Goal: Transaction & Acquisition: Register for event/course

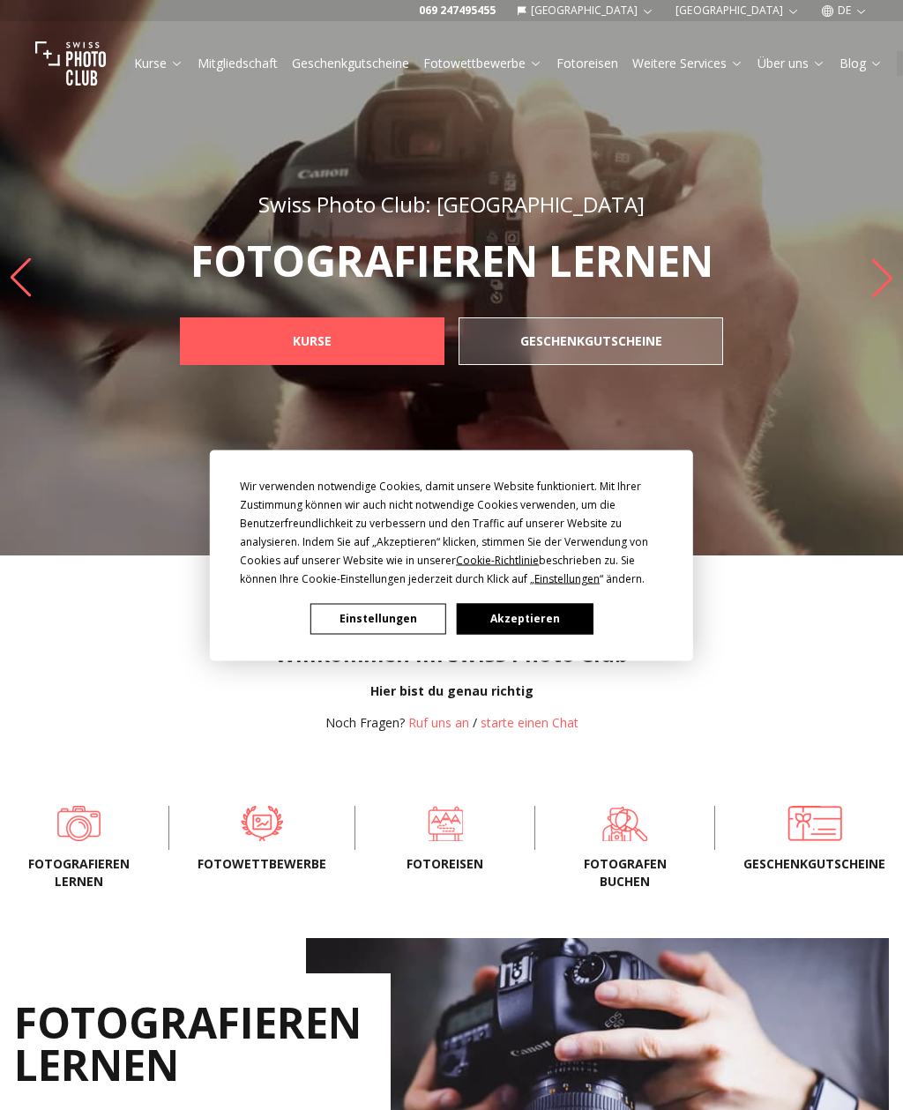
click at [491, 614] on button "Akzeptieren" at bounding box center [525, 618] width 136 height 31
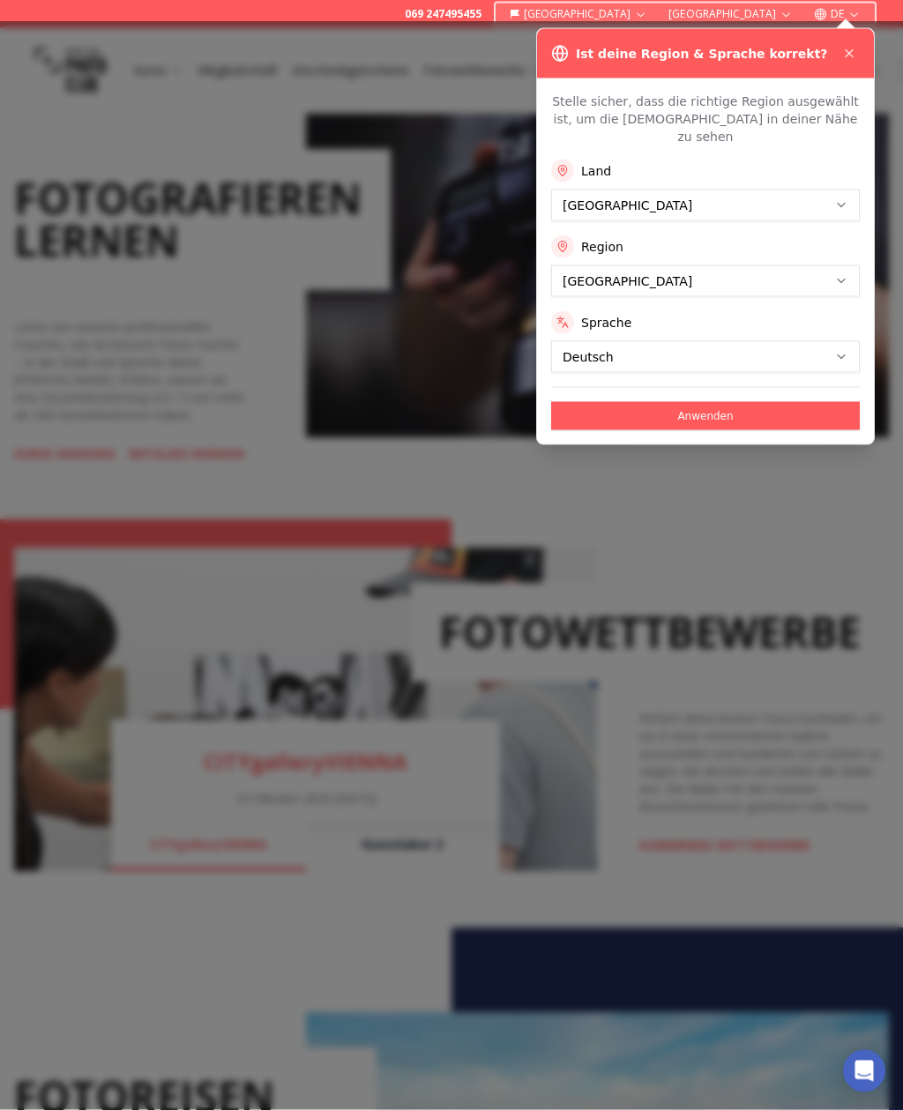
scroll to position [824, 0]
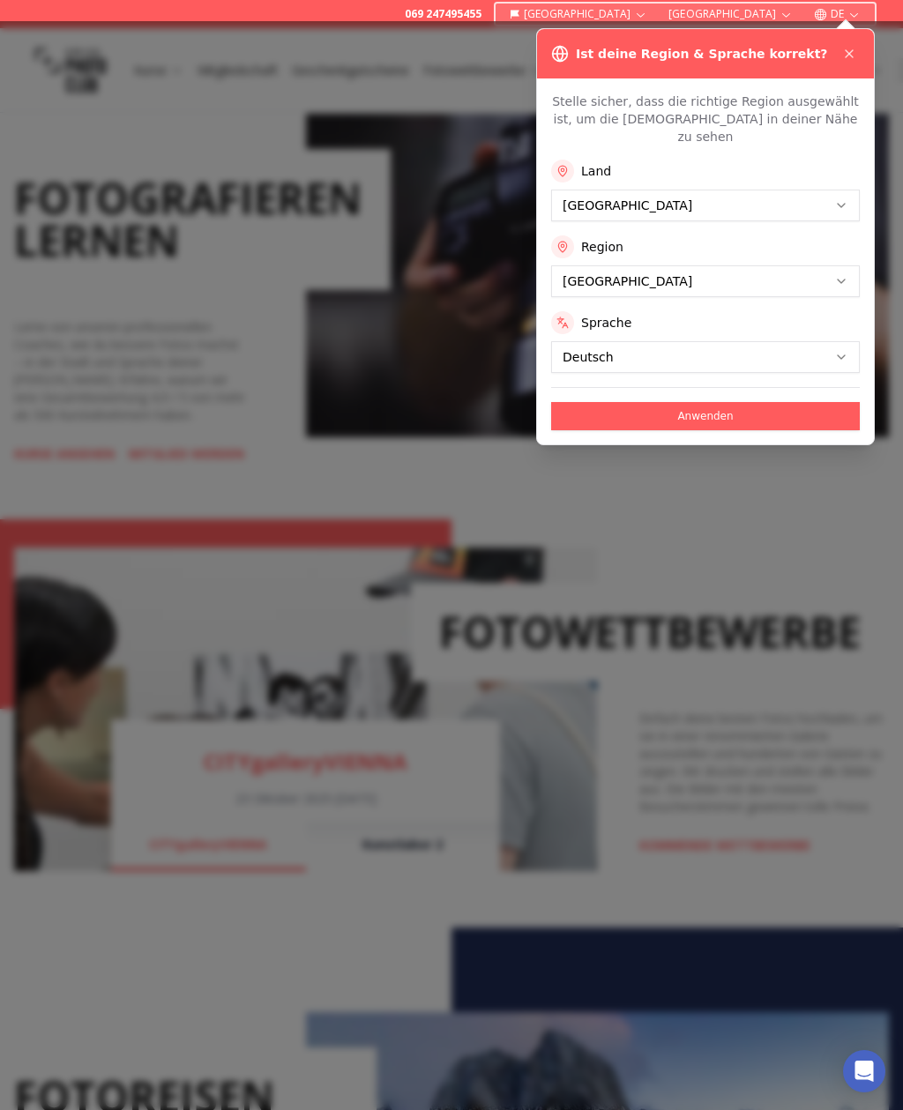
click at [605, 402] on button "Anwenden" at bounding box center [705, 416] width 309 height 28
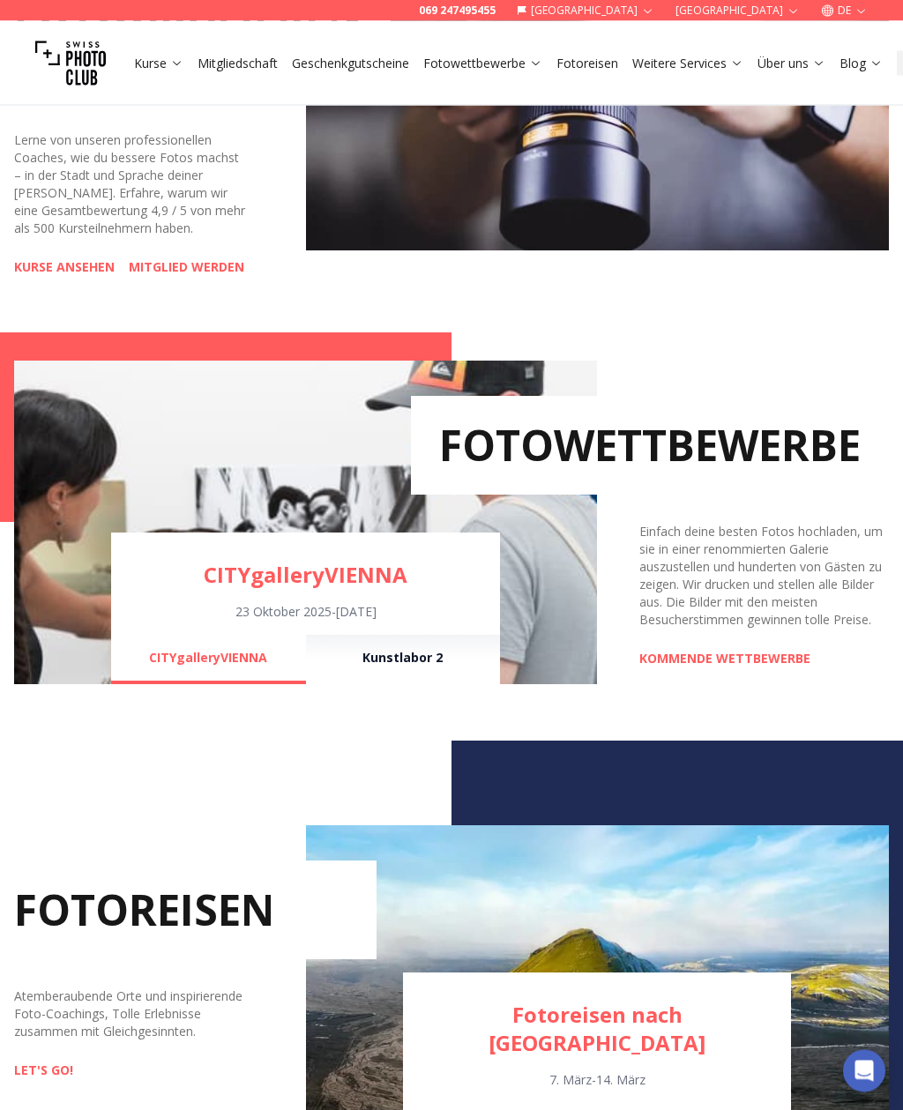
scroll to position [1062, 0]
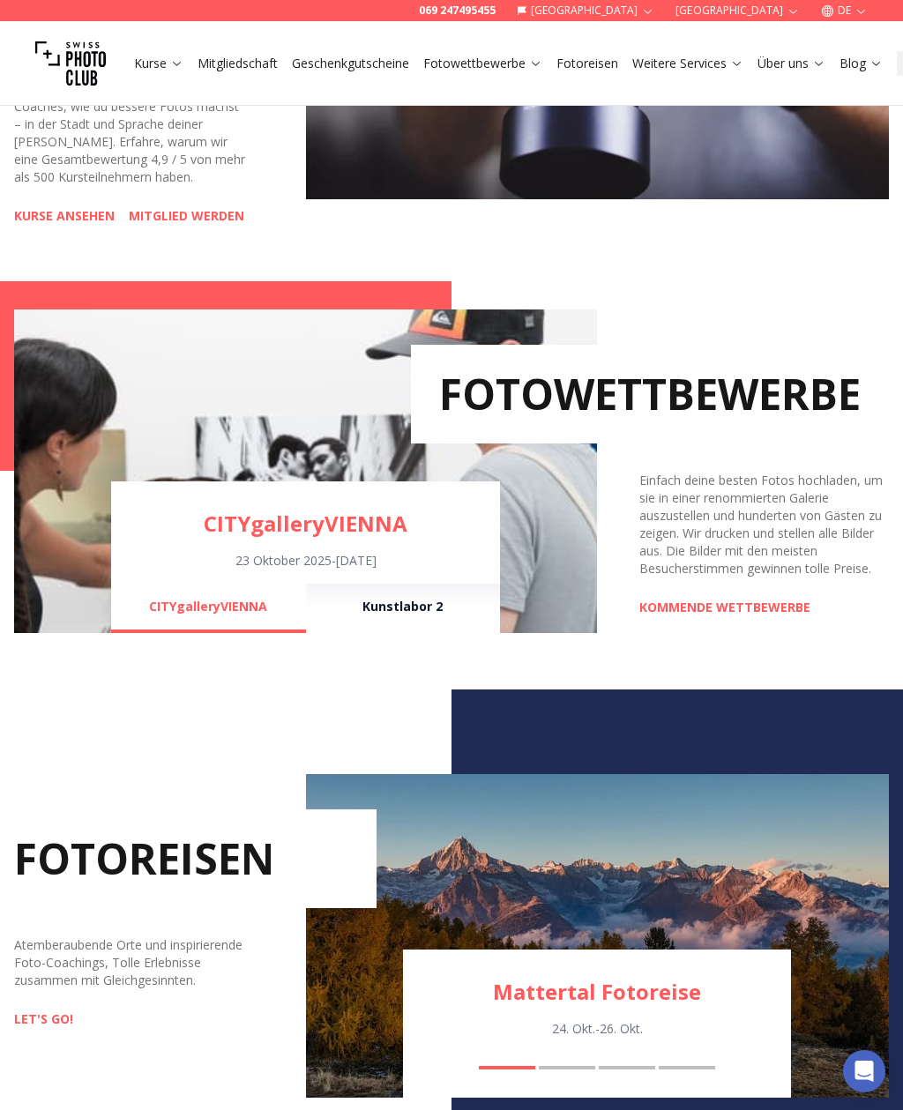
click at [719, 616] on link "KOMMENDE WETTBEWERBE" at bounding box center [724, 608] width 171 height 18
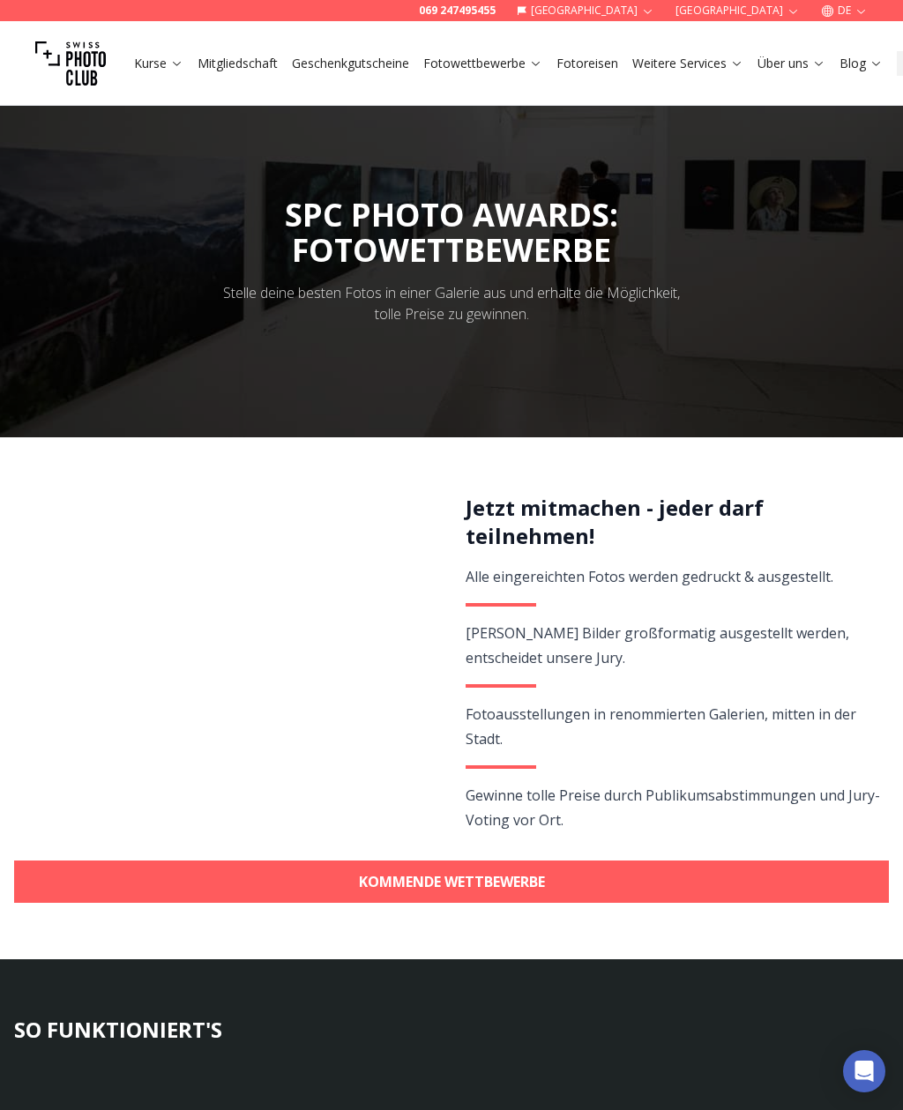
click at [229, 878] on link "KOMMENDE WETTBEWERBE" at bounding box center [451, 881] width 874 height 42
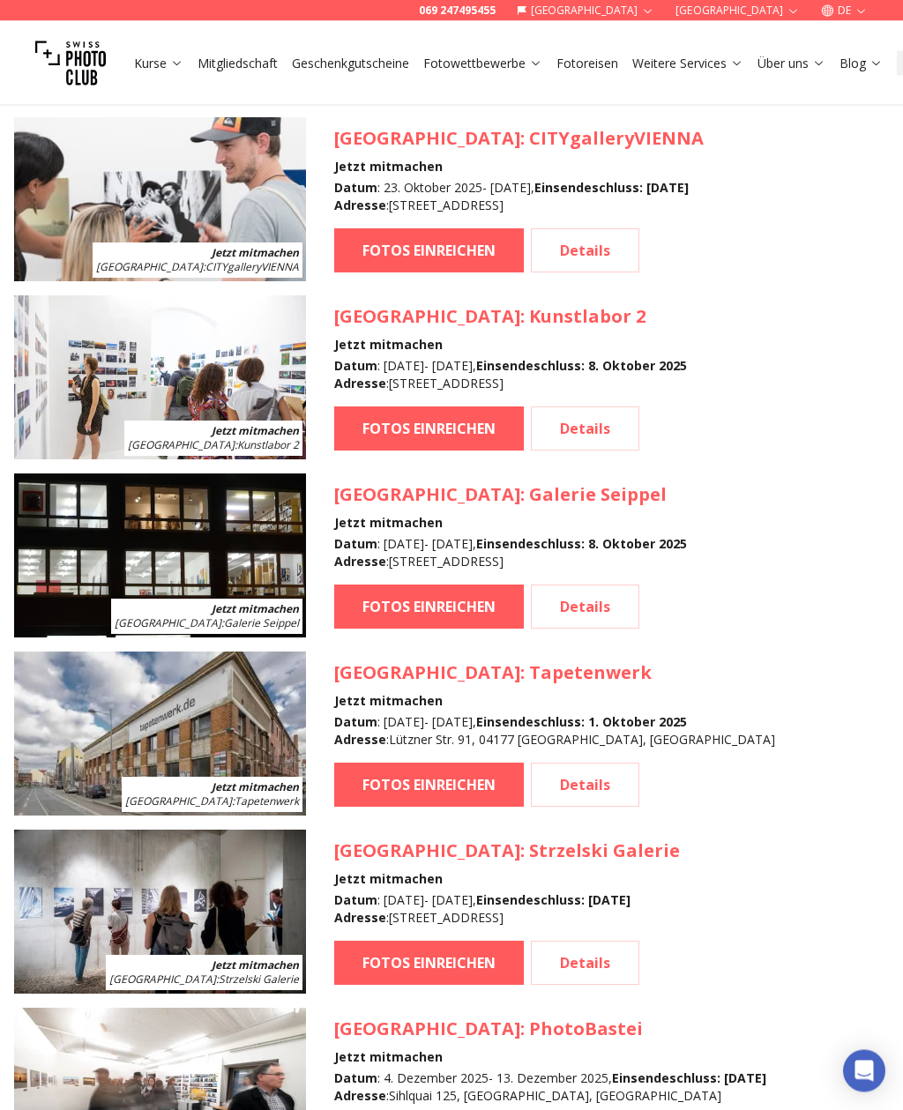
scroll to position [1603, 0]
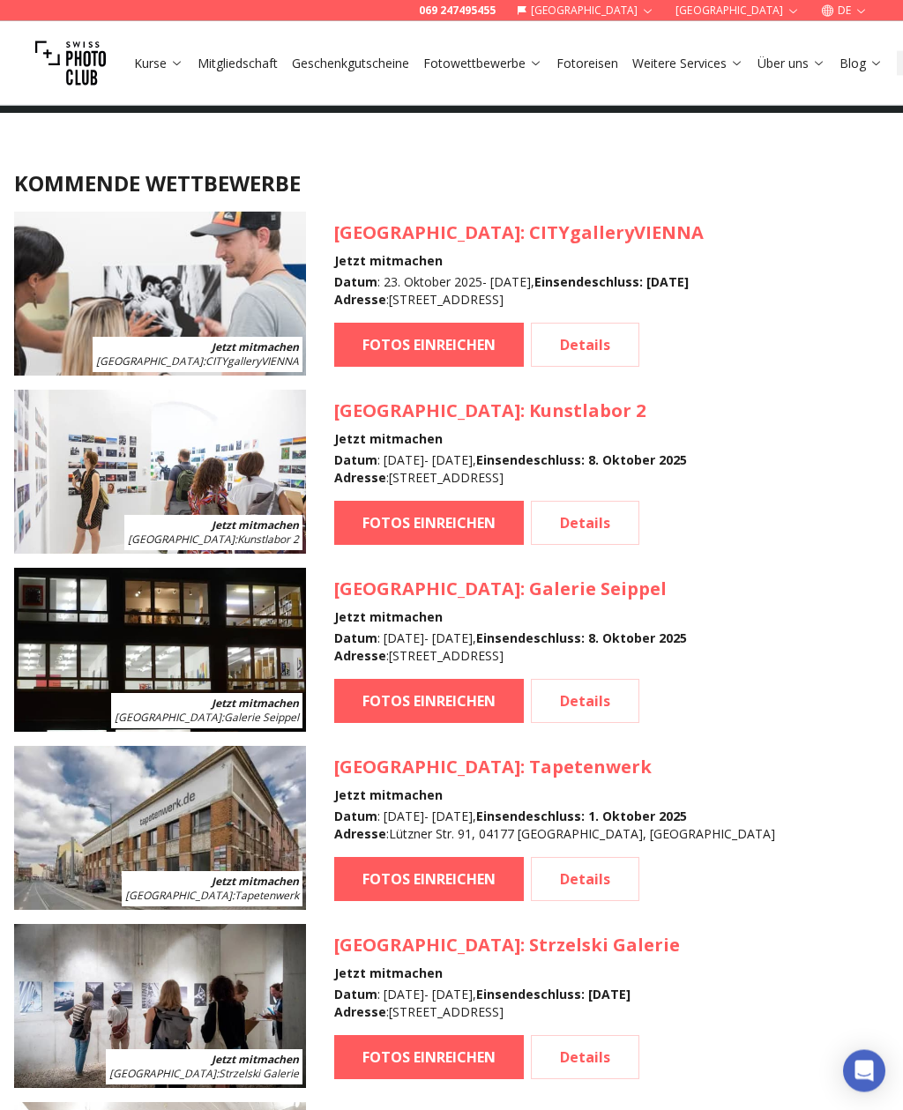
click at [122, 635] on img at bounding box center [160, 651] width 292 height 164
click at [406, 589] on h3 "[GEOGRAPHIC_DATA] : Galerie Seippel" at bounding box center [510, 589] width 353 height 25
click at [592, 703] on link "Details" at bounding box center [585, 702] width 108 height 44
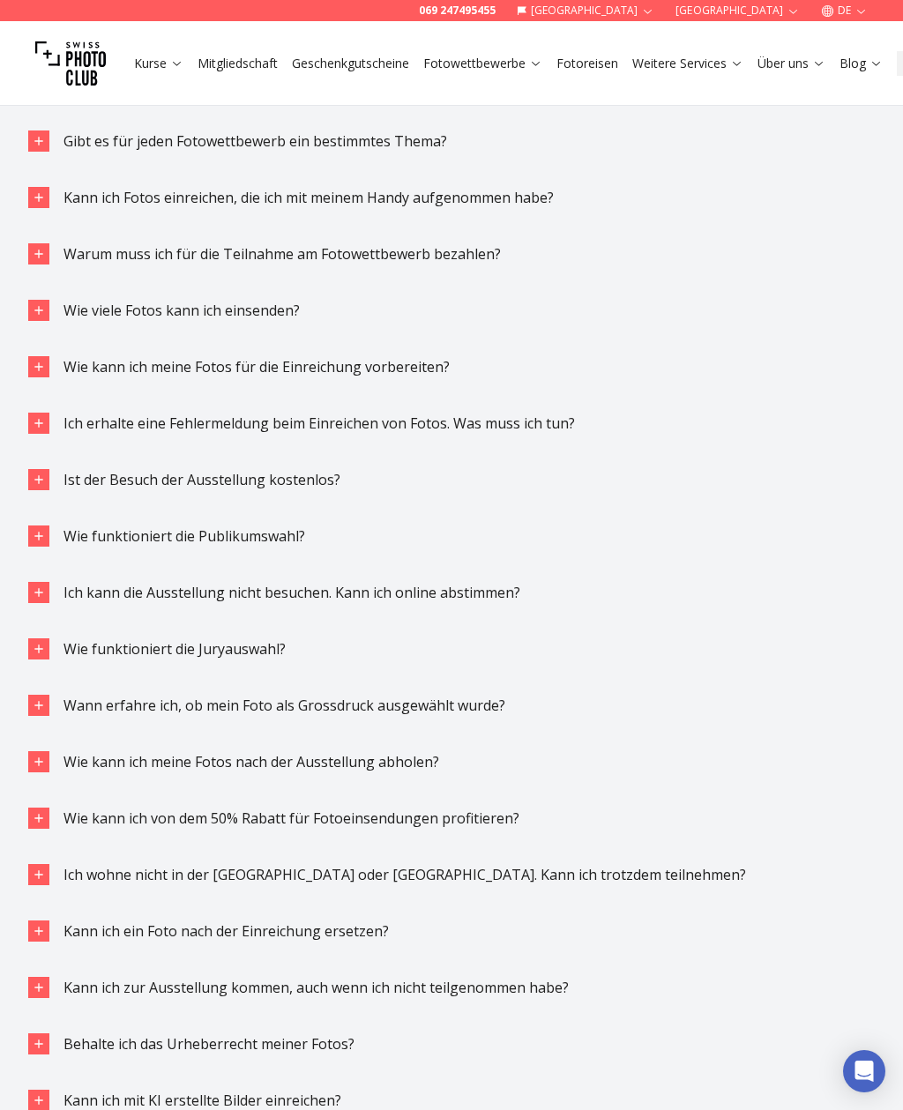
scroll to position [4118, 0]
click at [42, 248] on icon "button" at bounding box center [39, 255] width 14 height 14
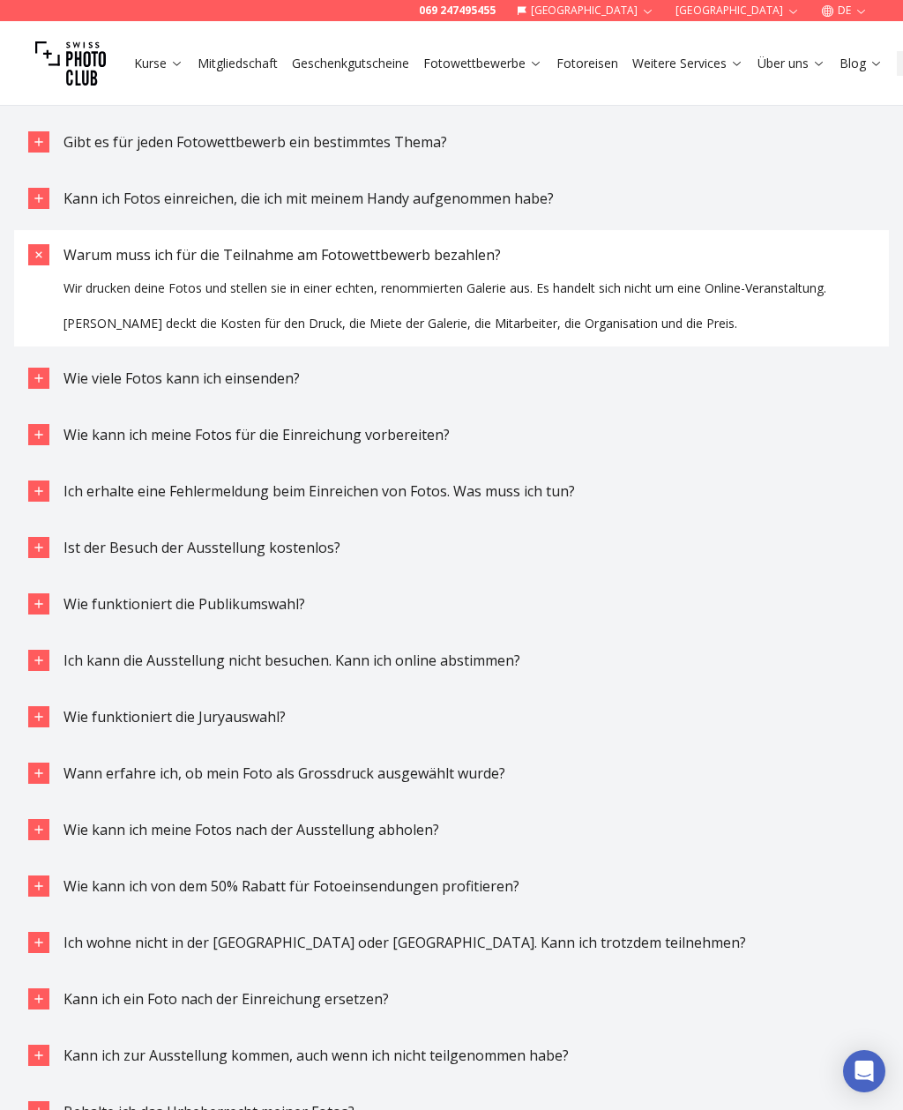
click at [57, 374] on button "Wie viele Fotos kann ich einsenden?" at bounding box center [451, 377] width 874 height 49
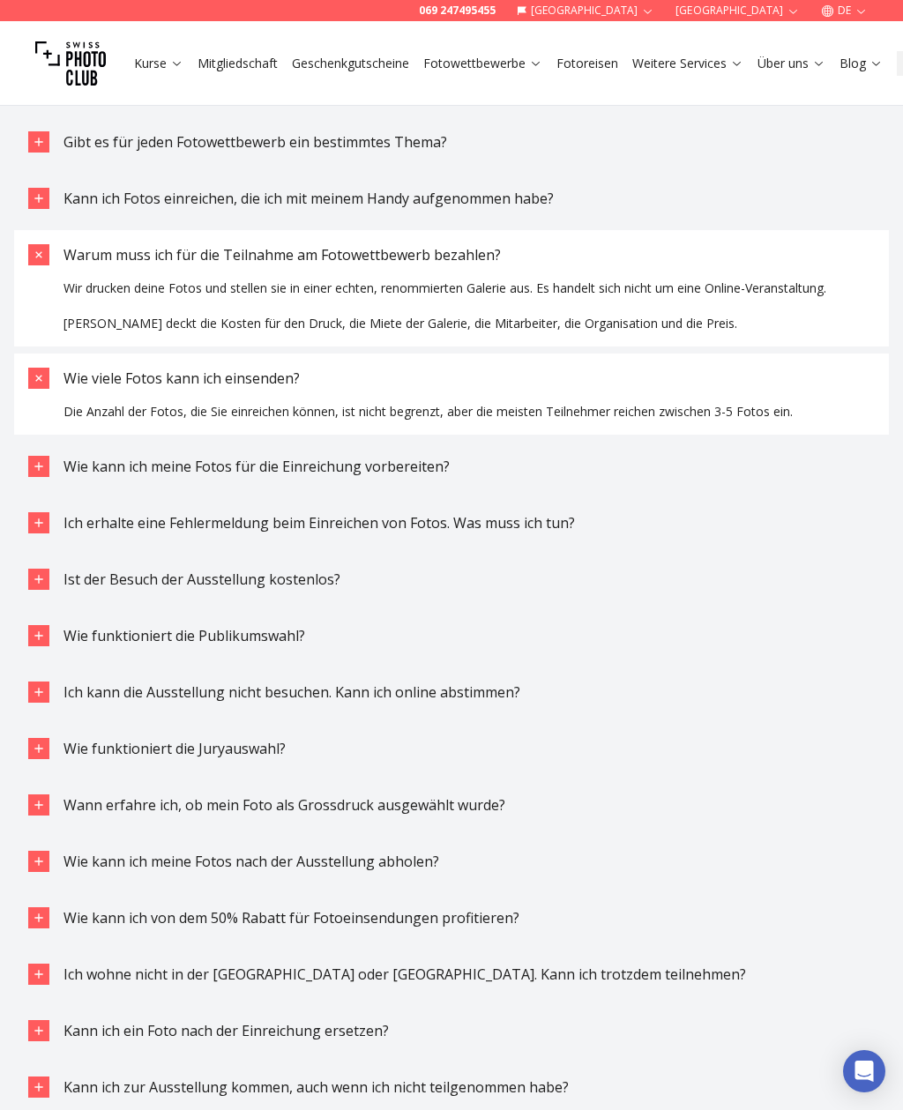
click at [53, 567] on button "Ist der Besuch der Ausstellung kostenlos?" at bounding box center [451, 578] width 874 height 49
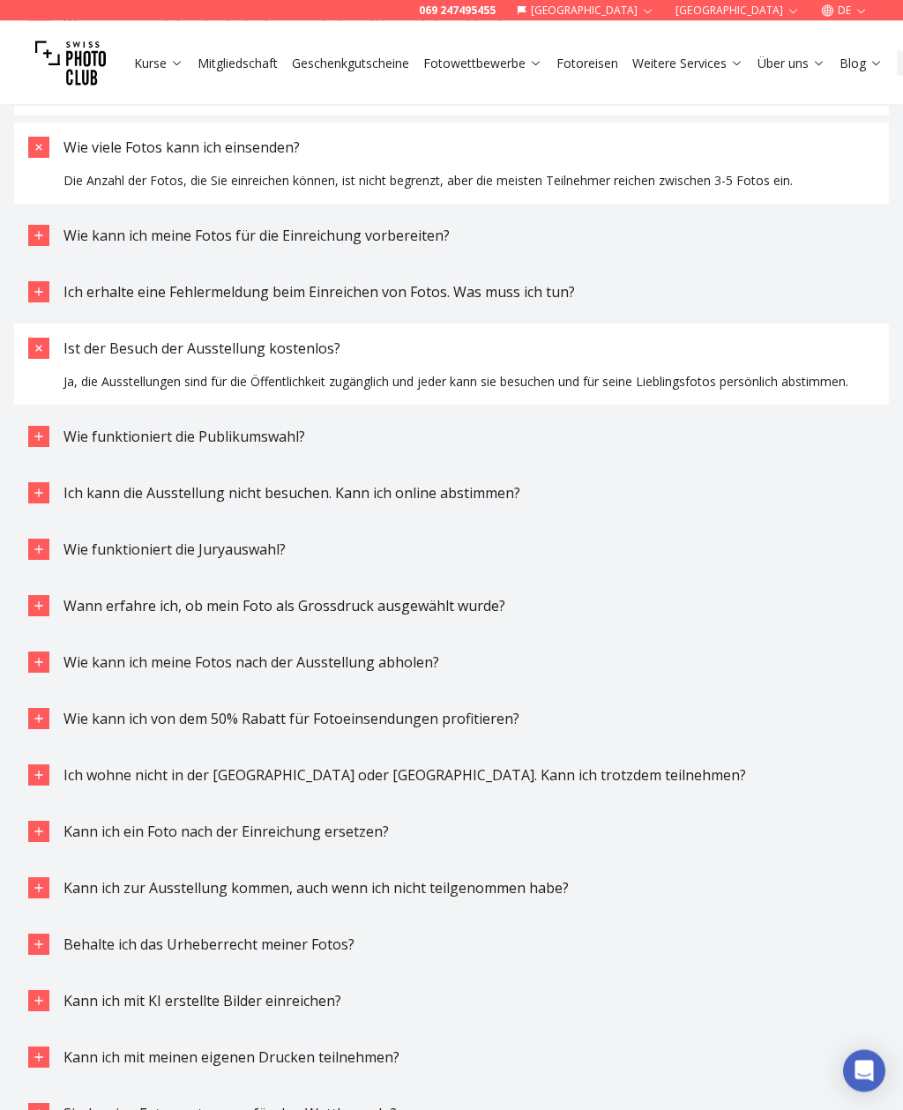
scroll to position [4477, 0]
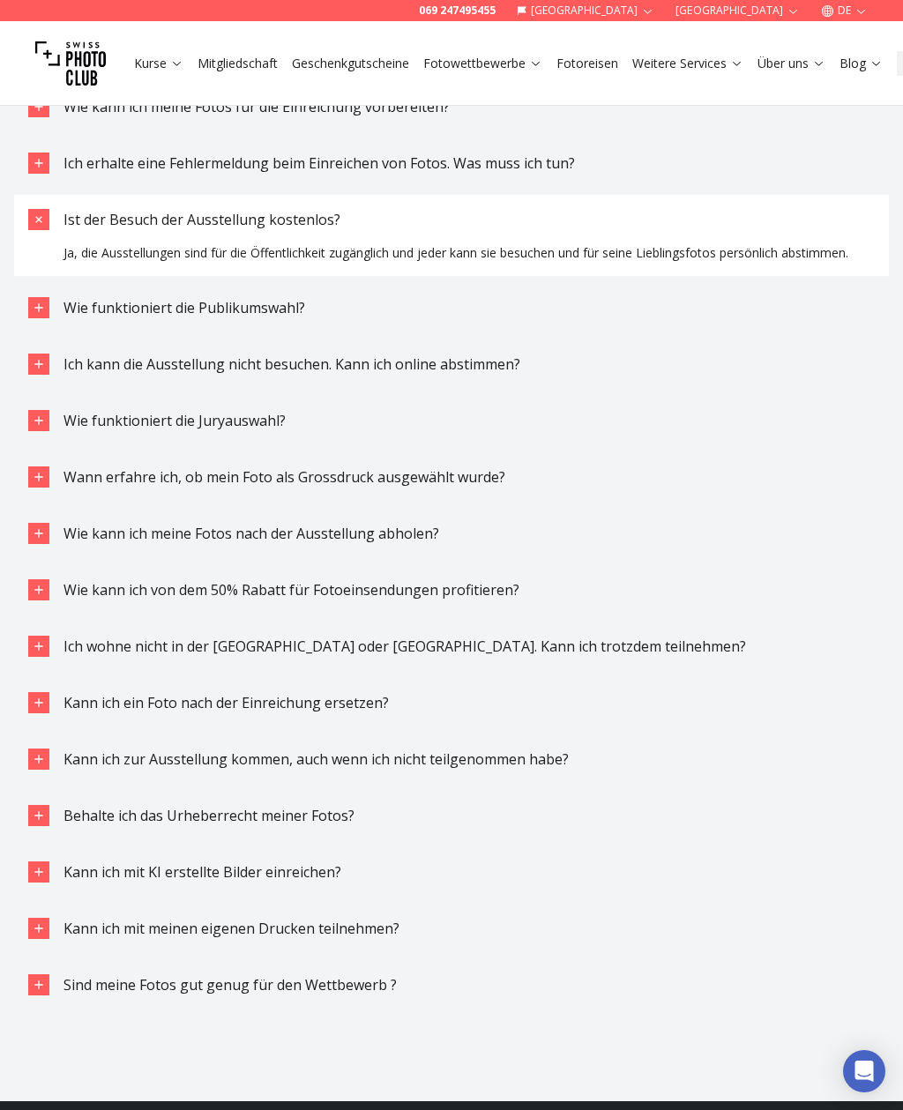
click at [54, 324] on button "Wie funktioniert die Publikumswahl?" at bounding box center [451, 307] width 874 height 49
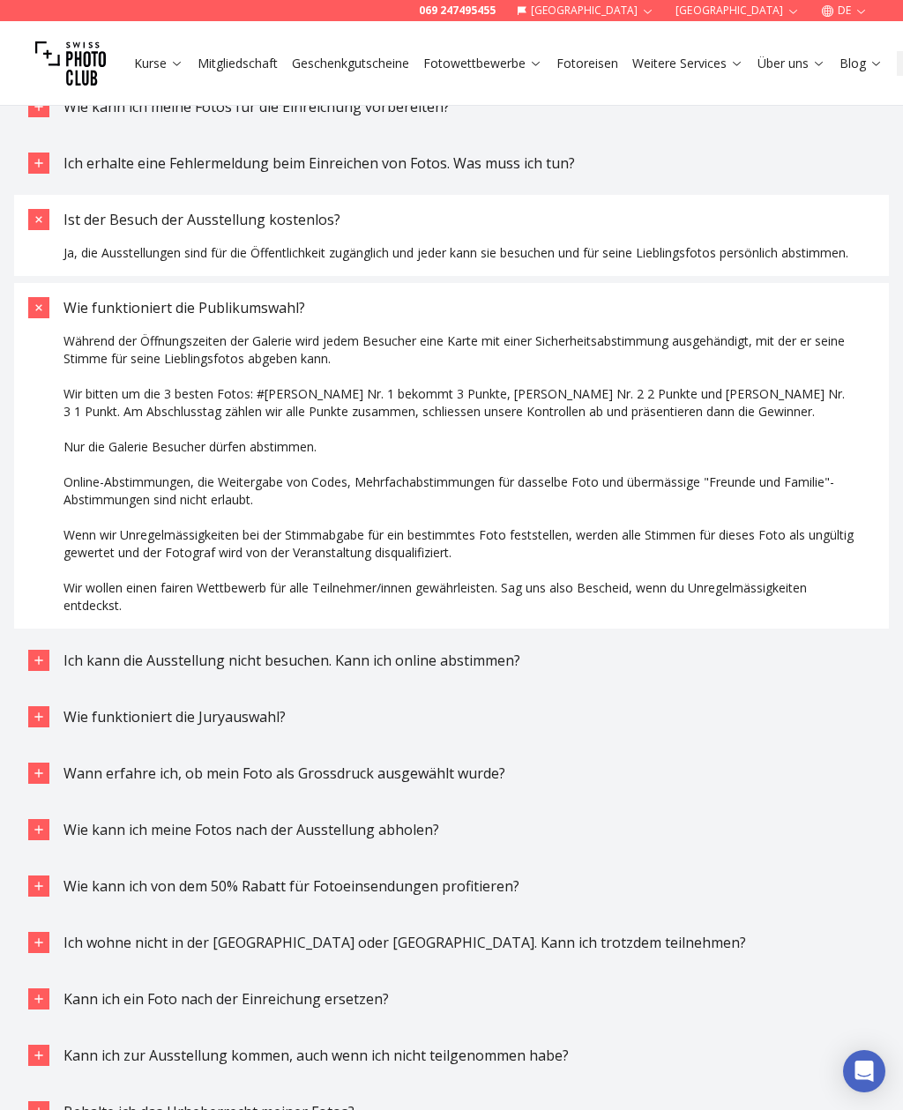
click at [56, 739] on button "Wie funktioniert die Juryauswahl?" at bounding box center [451, 716] width 874 height 49
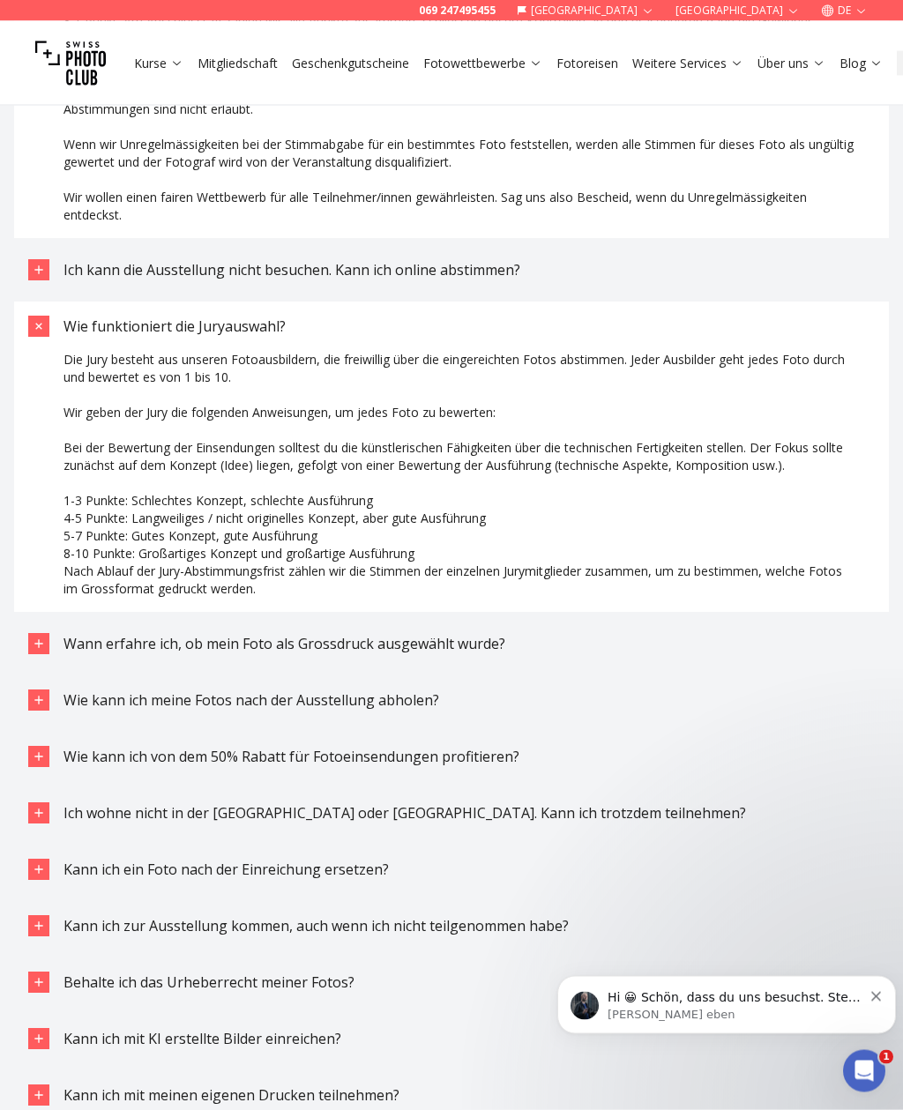
scroll to position [4869, 0]
click at [44, 650] on icon "button" at bounding box center [39, 643] width 14 height 14
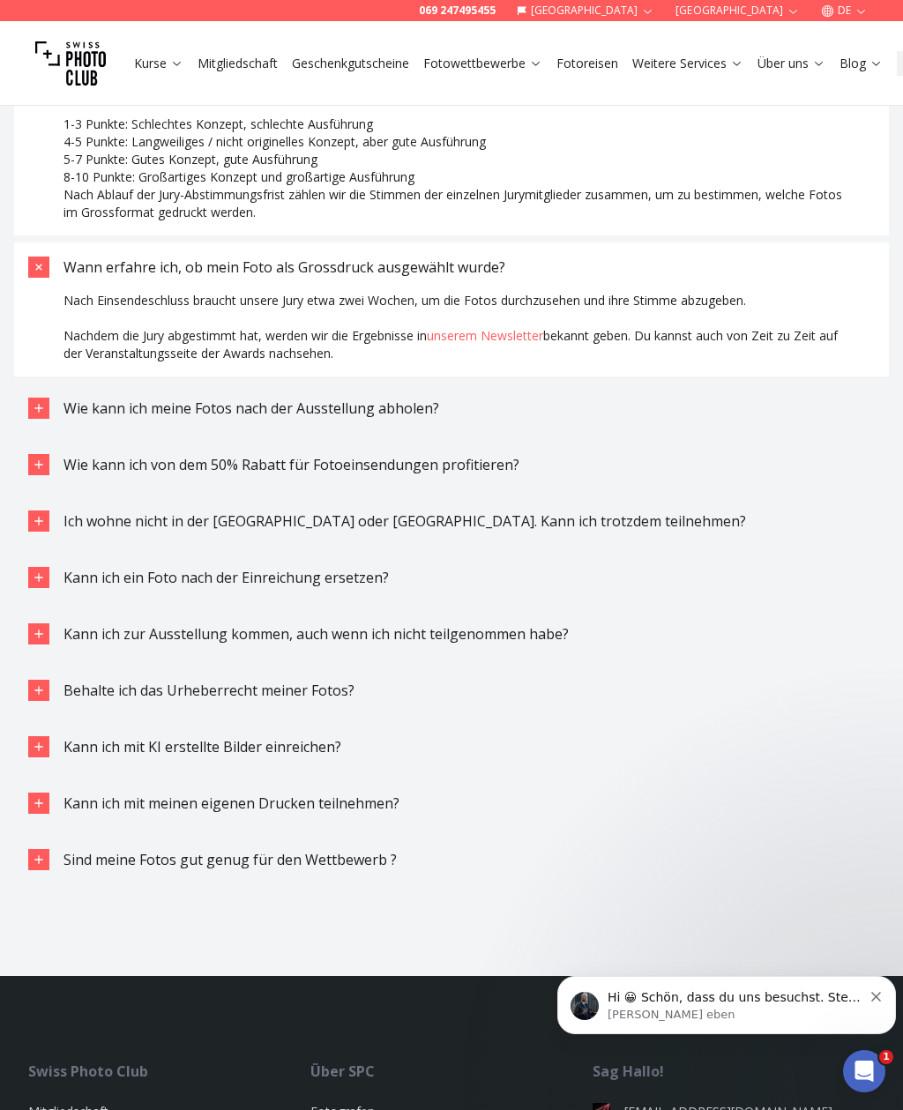
scroll to position [5251, 0]
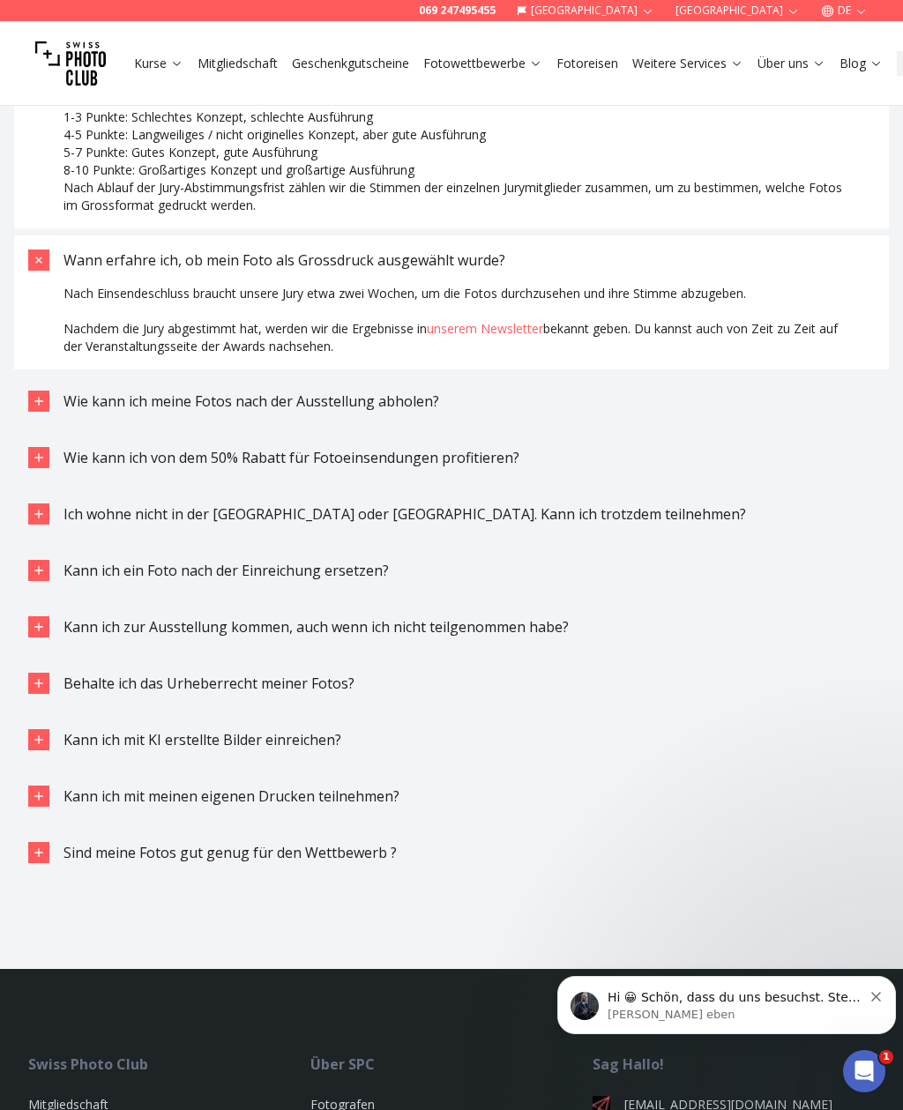
click at [42, 464] on icon "button" at bounding box center [39, 457] width 14 height 14
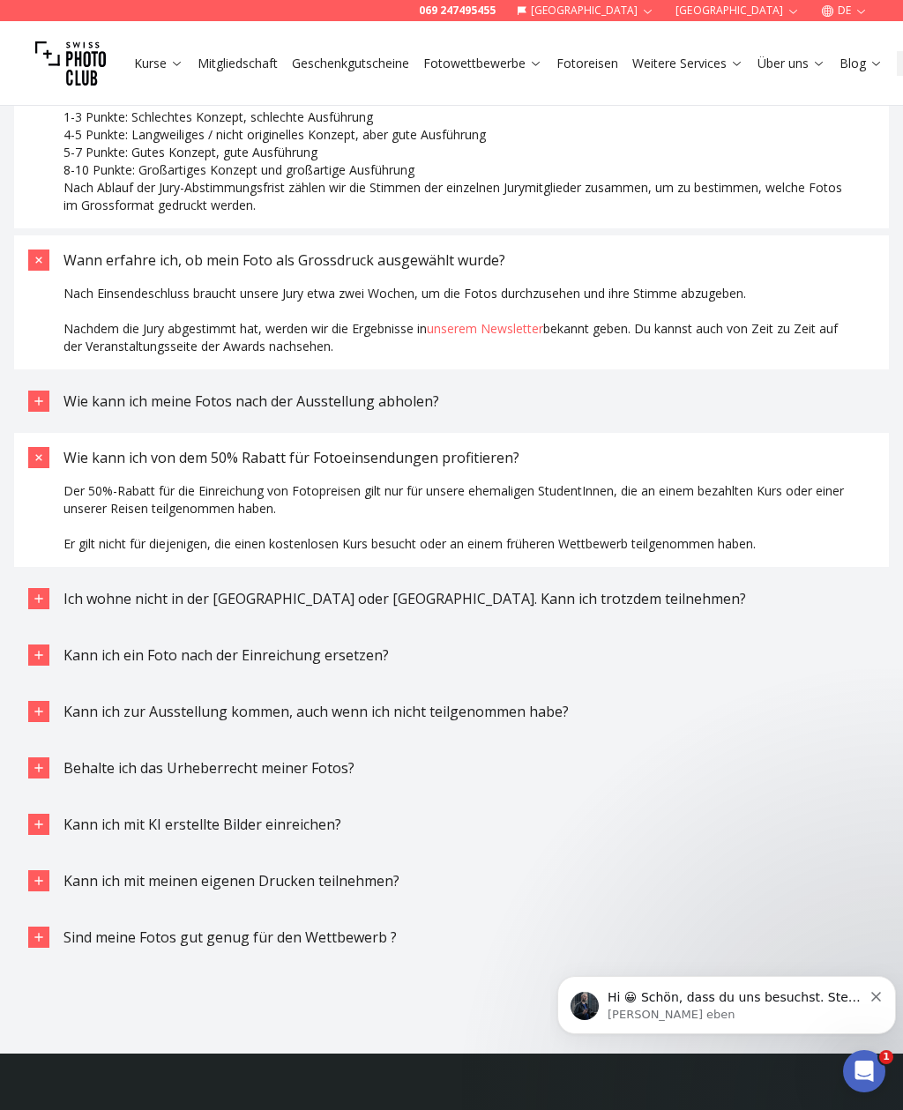
click at [45, 606] on icon "button" at bounding box center [39, 598] width 14 height 14
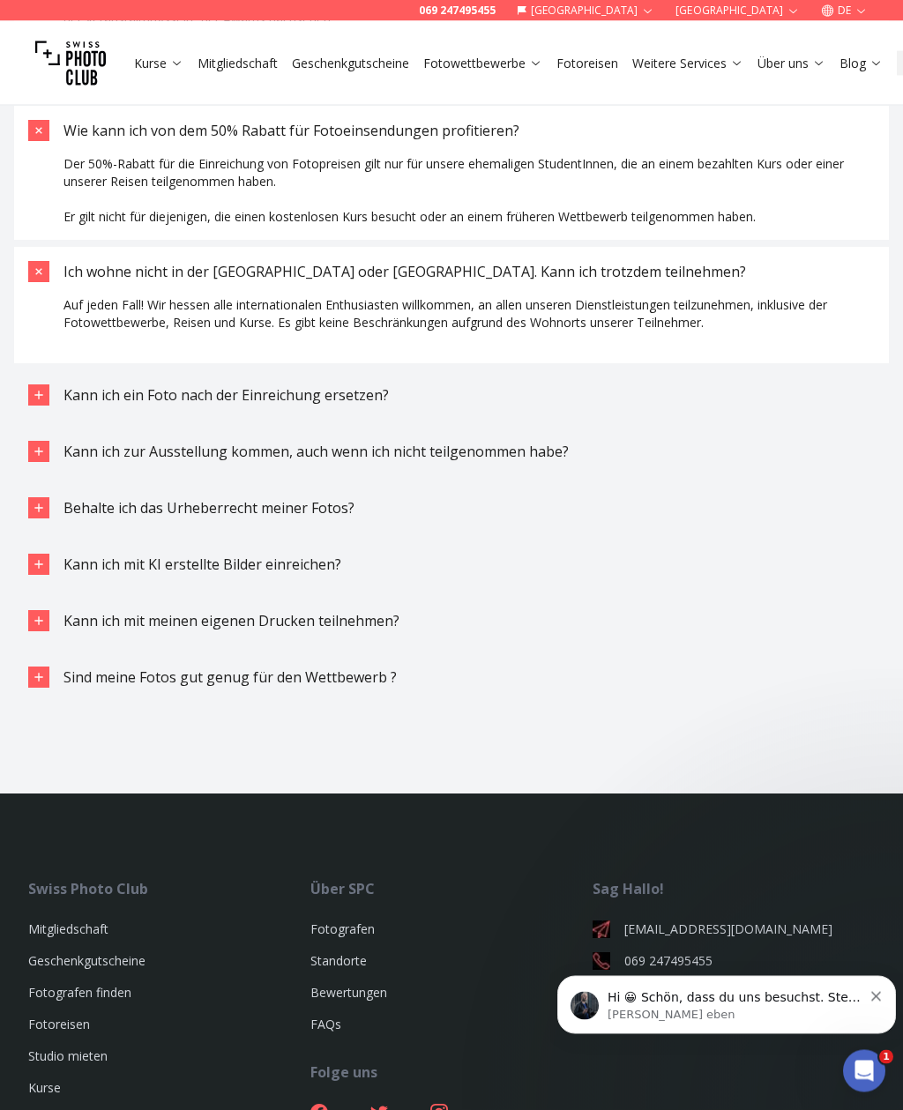
scroll to position [5584, 0]
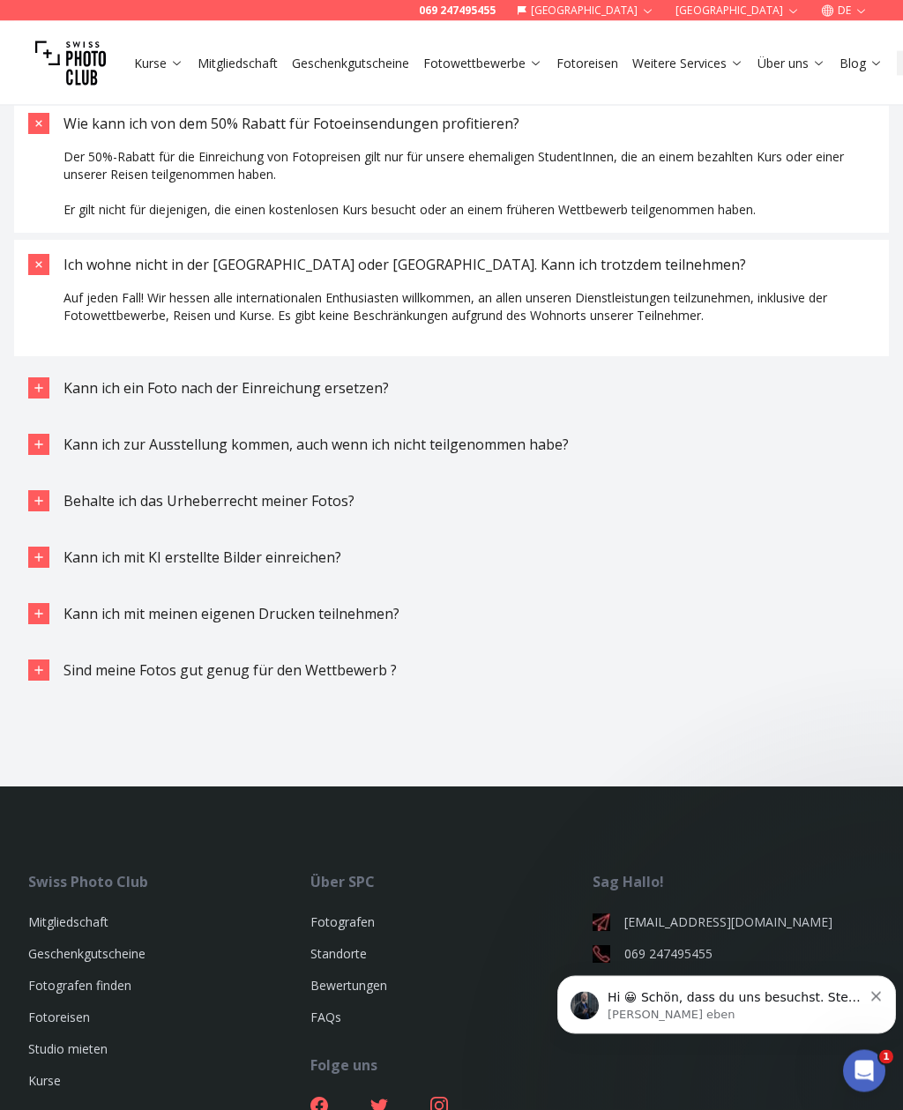
click at [38, 565] on icon "button" at bounding box center [39, 558] width 14 height 14
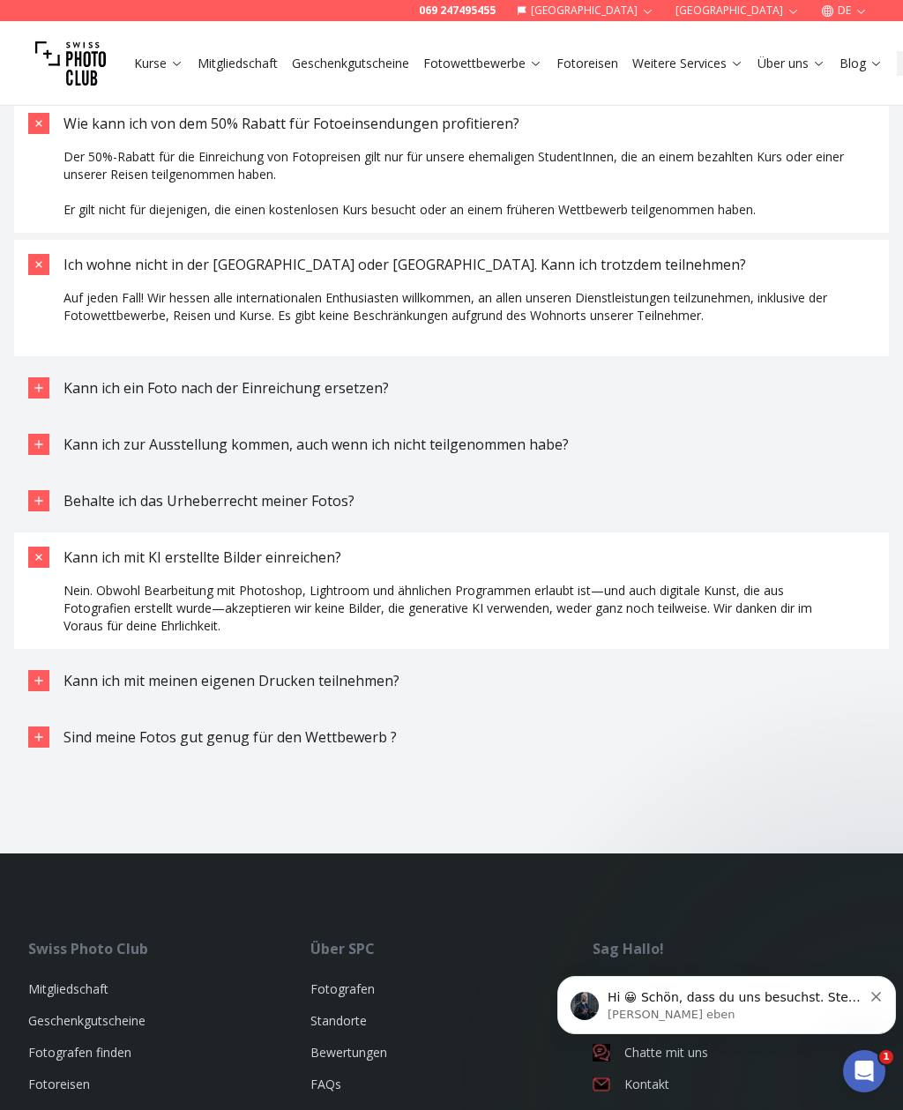
click at [43, 740] on icon "button" at bounding box center [39, 737] width 14 height 14
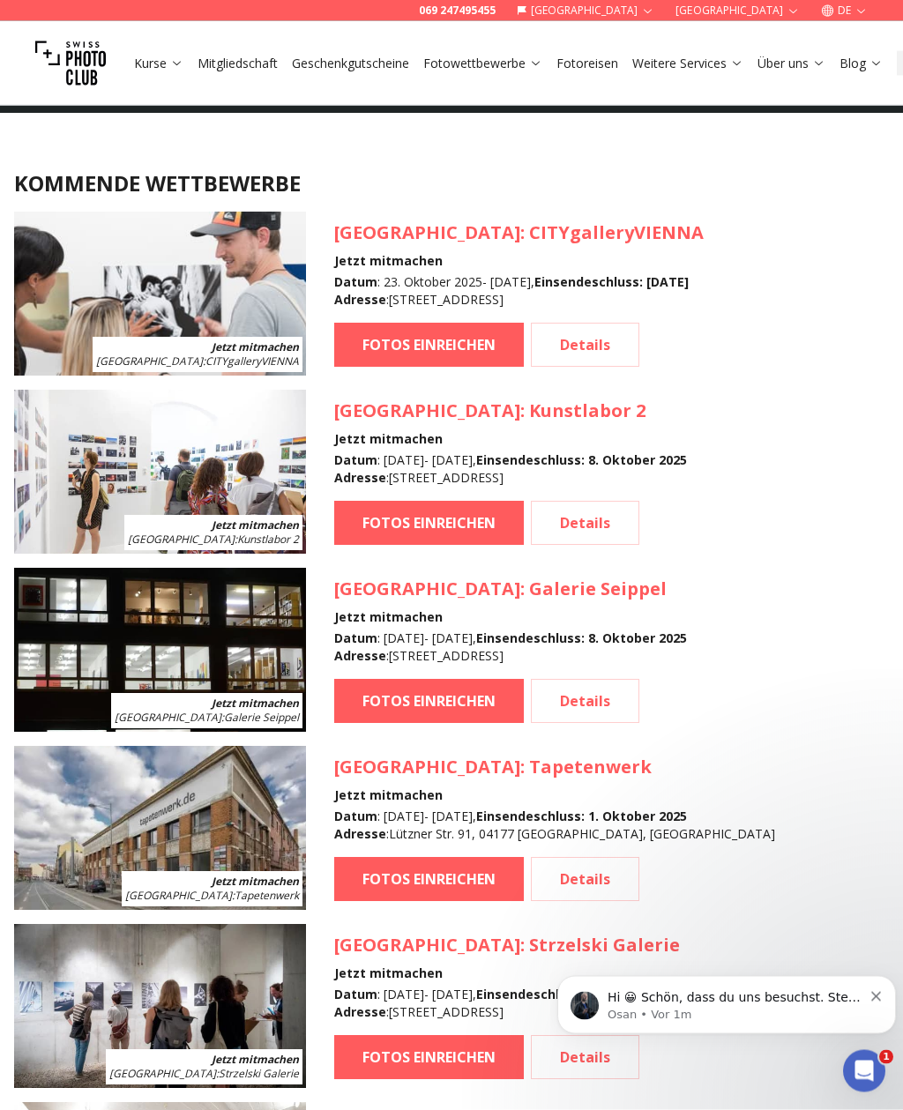
scroll to position [1629, 0]
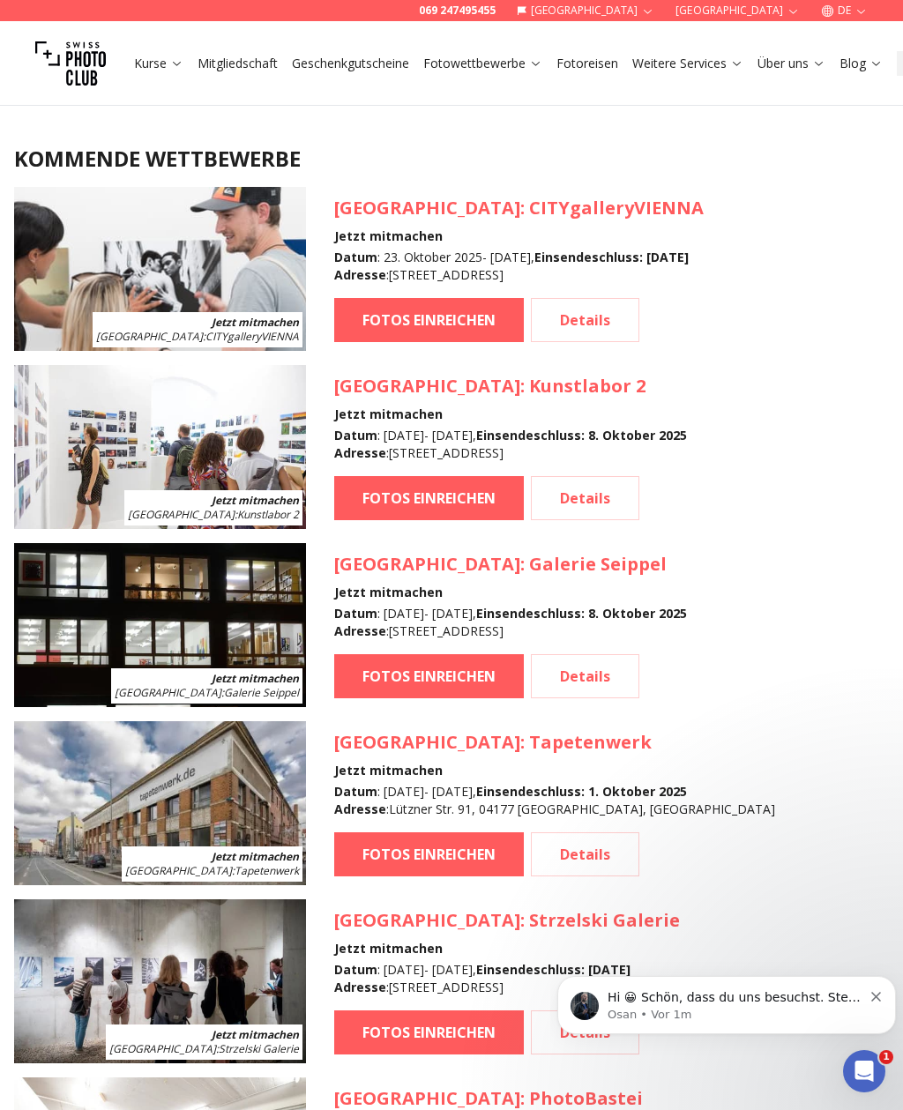
click at [580, 669] on link "Details" at bounding box center [585, 676] width 108 height 44
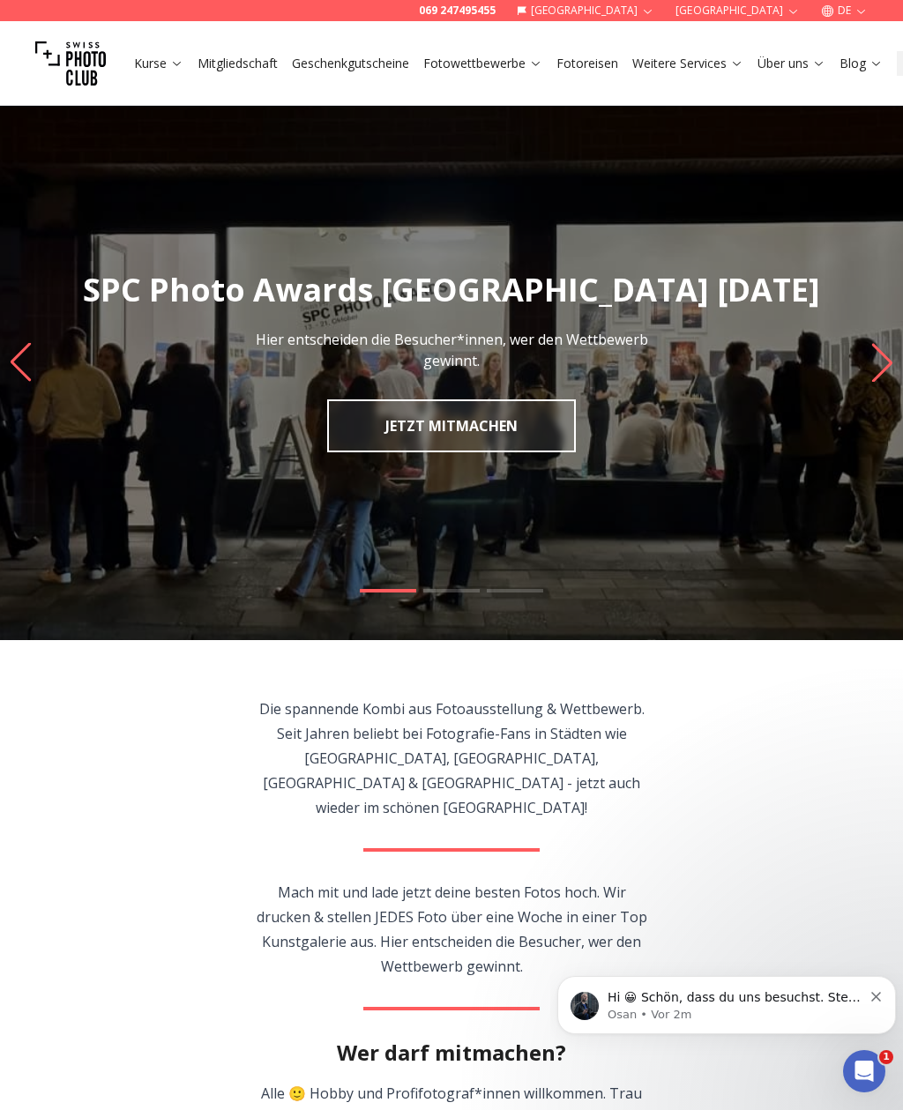
click at [368, 437] on link "JETZT MITMACHEN" at bounding box center [451, 425] width 249 height 53
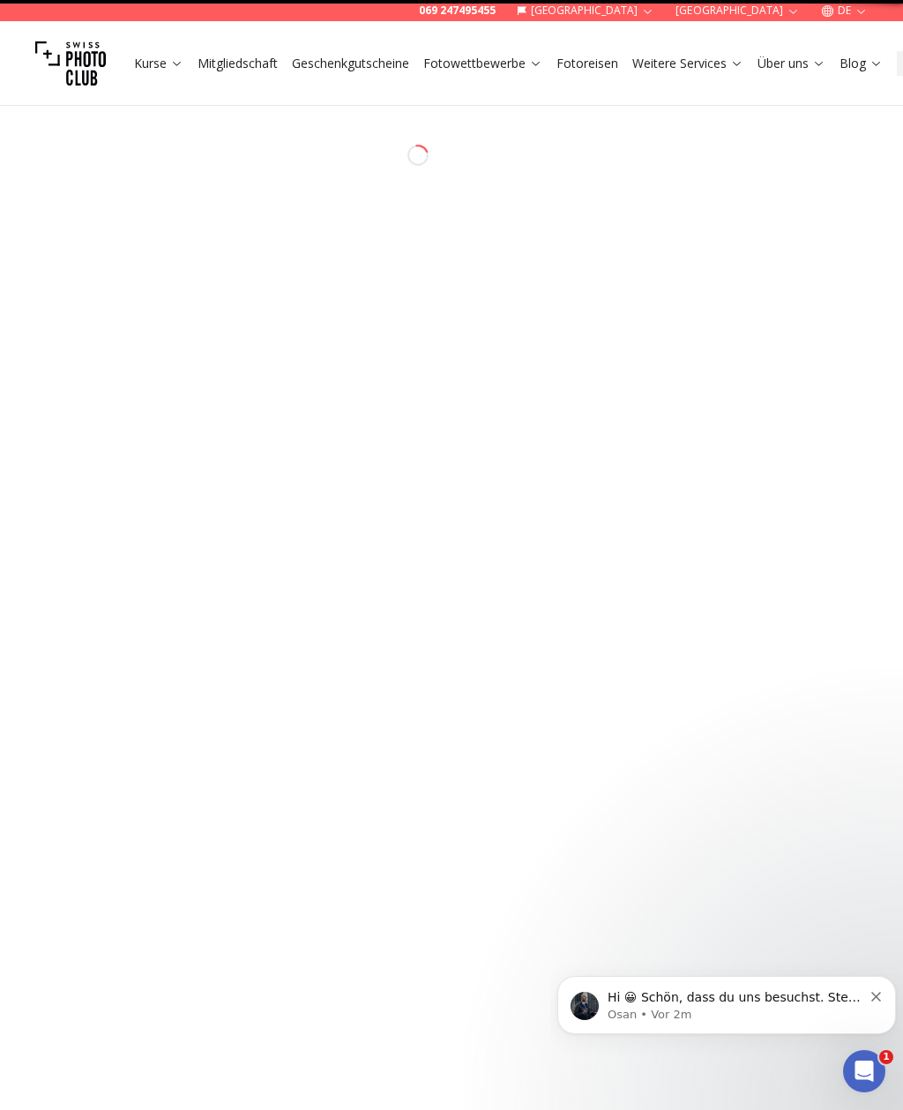
select select "*******"
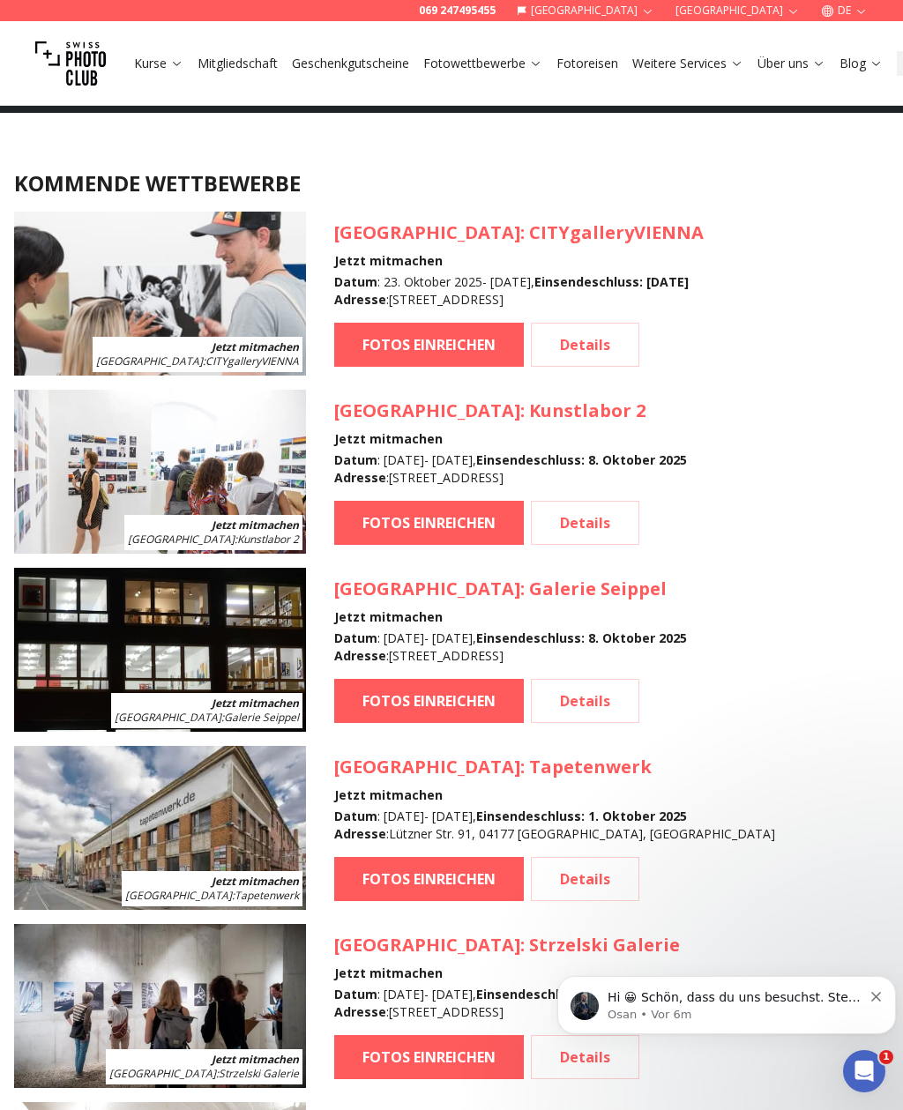
scroll to position [57, 0]
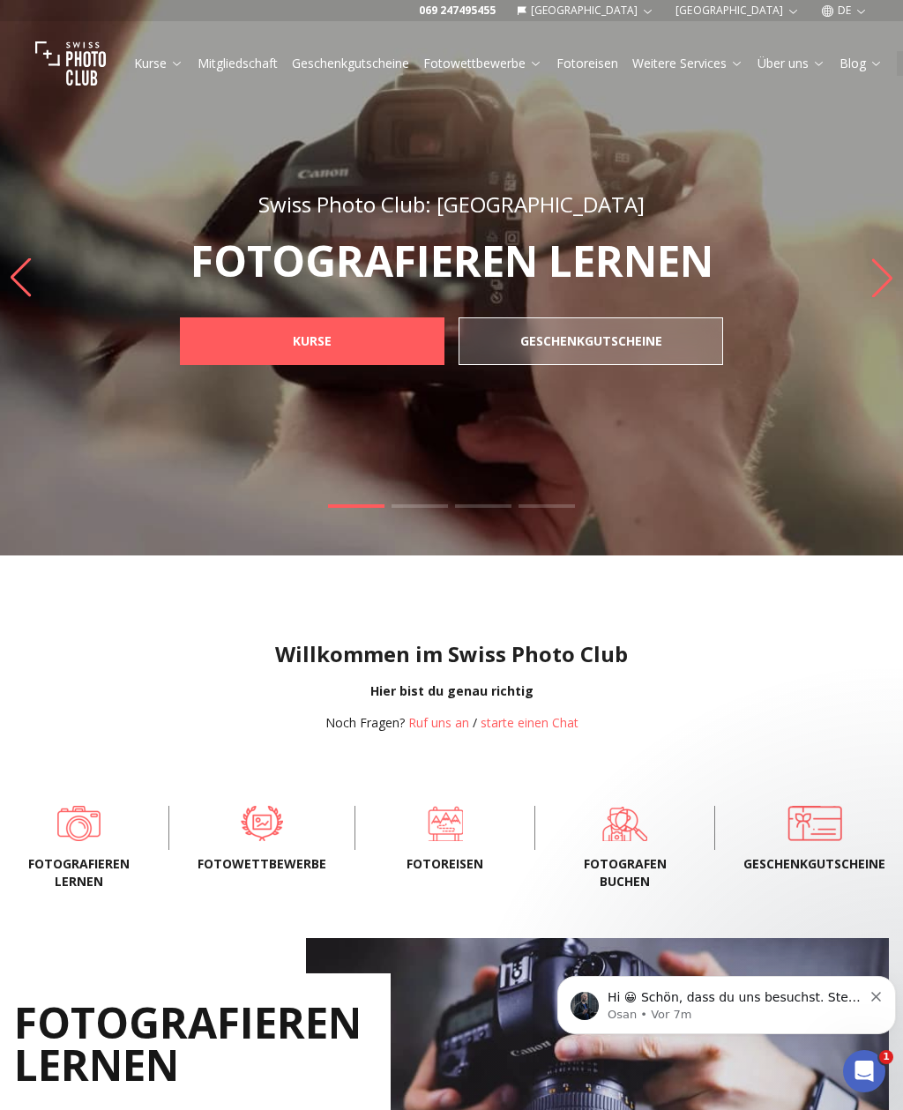
click at [258, 841] on span at bounding box center [261, 823] width 129 height 35
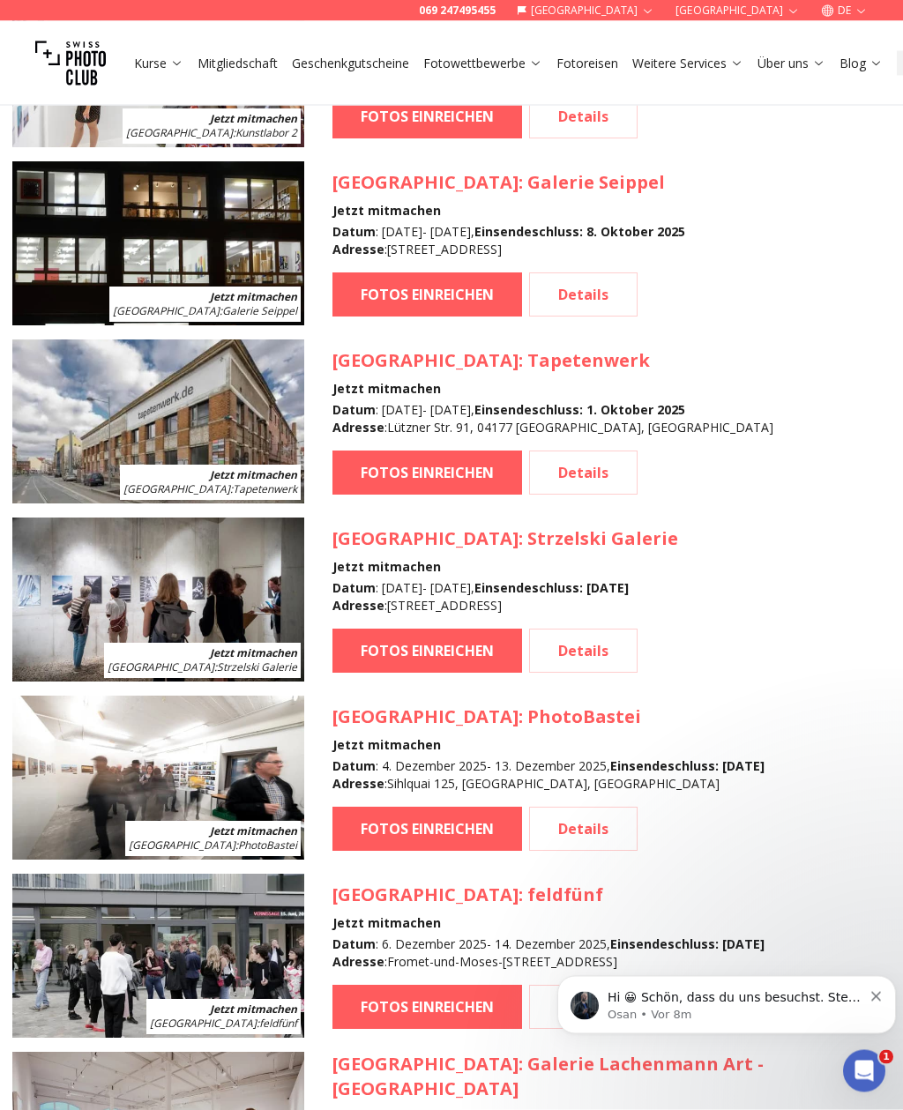
scroll to position [2011, 2]
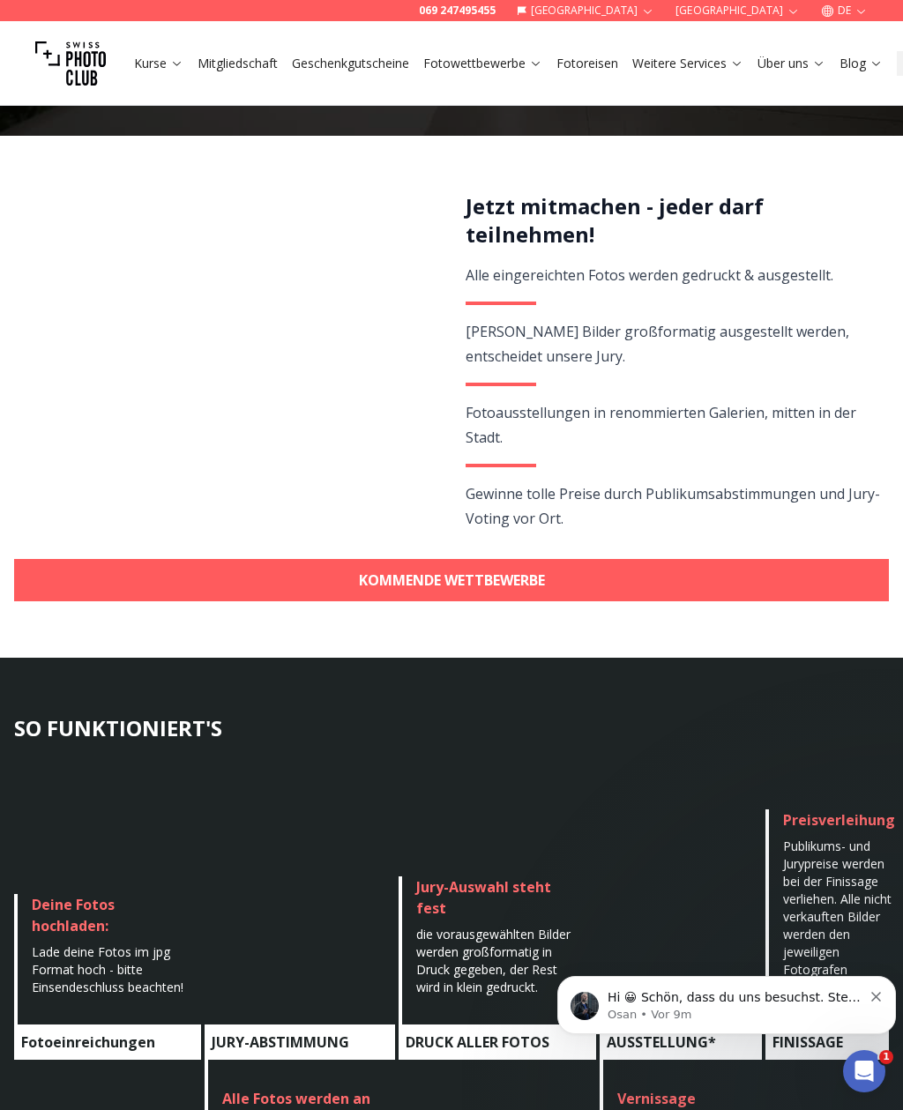
scroll to position [300, 0]
